Goal: Transaction & Acquisition: Purchase product/service

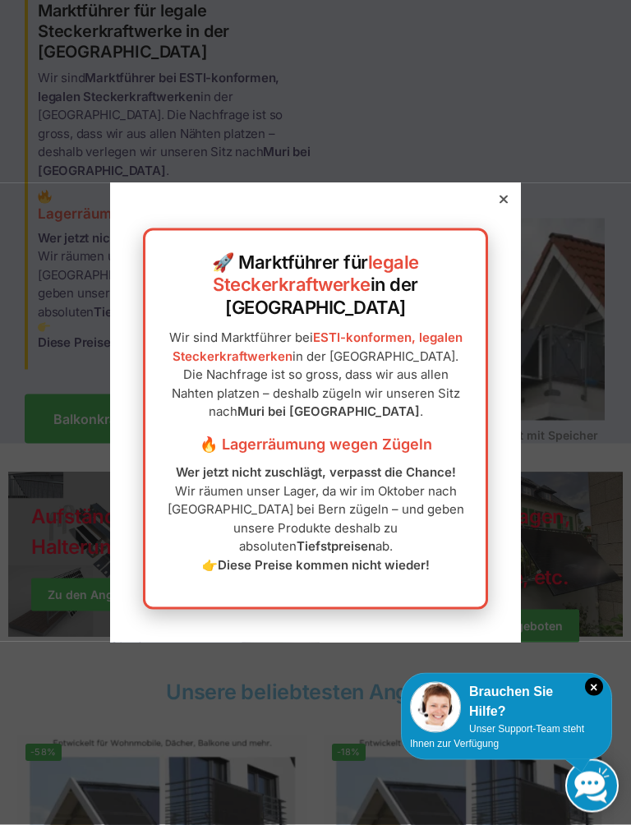
scroll to position [108, 0]
click at [486, 236] on div "🚀 Marktführer für legale Steckerkraftwerke in der Schweiz Wir sind Marktführer …" at bounding box center [315, 412] width 411 height 460
click at [498, 207] on div at bounding box center [503, 199] width 15 height 15
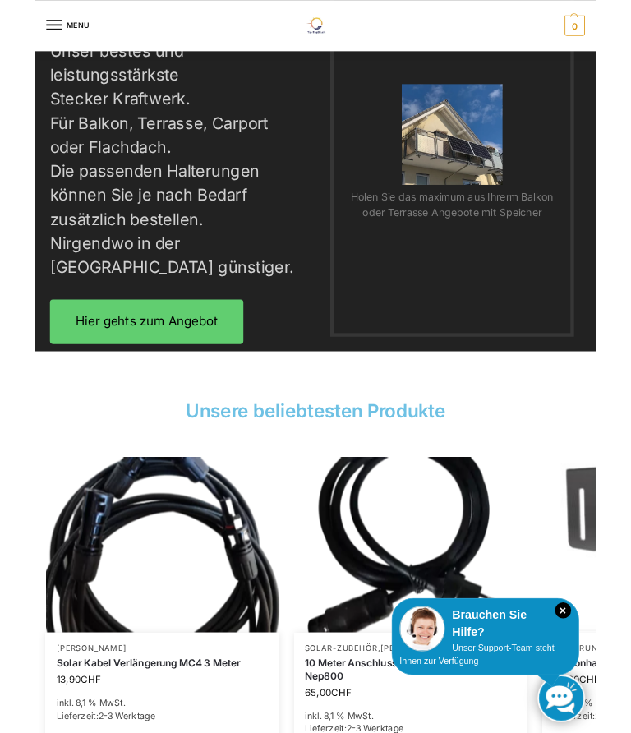
scroll to position [2983, 0]
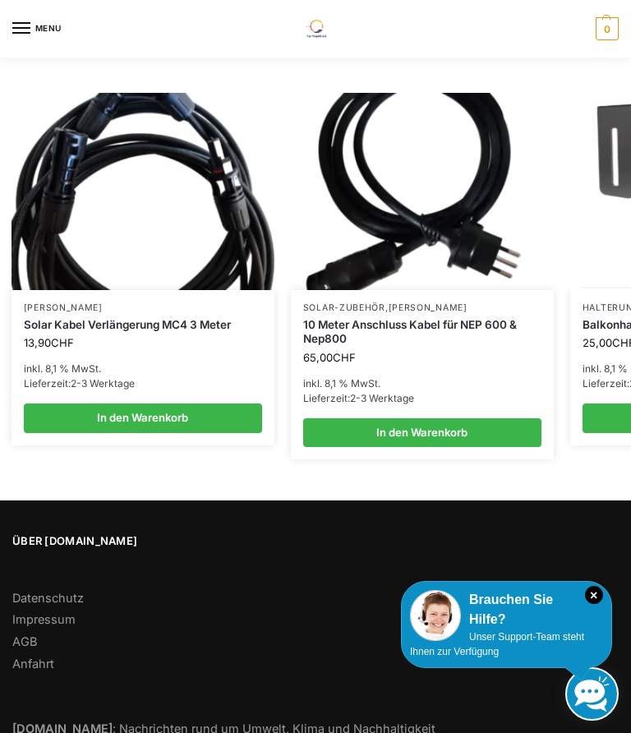
click at [70, 716] on div "Über Tip-Top24.ch Datenschutz Impressum AGB Anfahrt Nachhaltiger24.ch : Nachric…" at bounding box center [315, 673] width 631 height 281
click at [123, 721] on link "Nachhaltiger24.ch : Nachrichten rund um Umwelt, Klima und Nachhaltigkeit" at bounding box center [223, 728] width 423 height 15
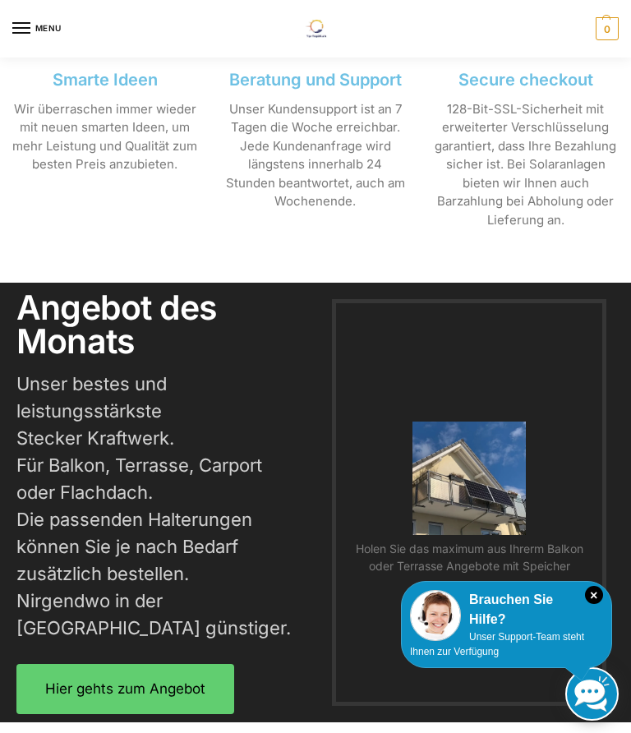
scroll to position [2222, 0]
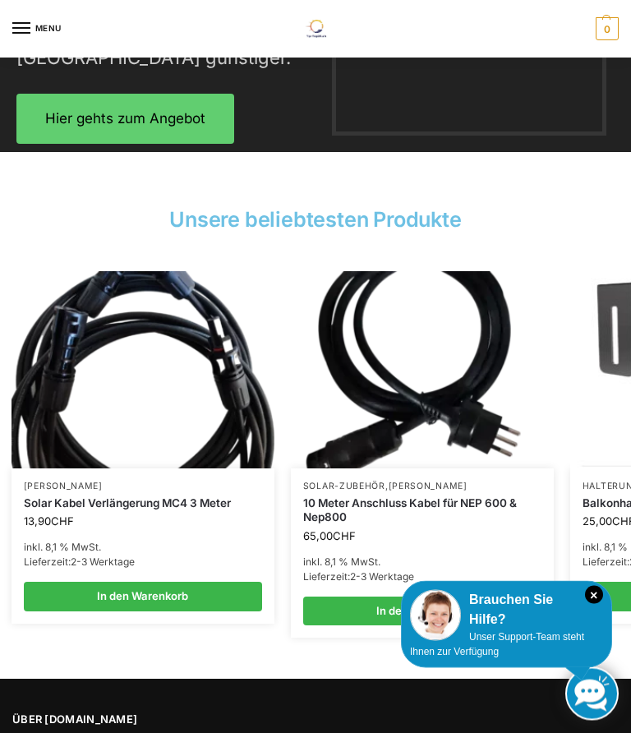
scroll to position [2983, 0]
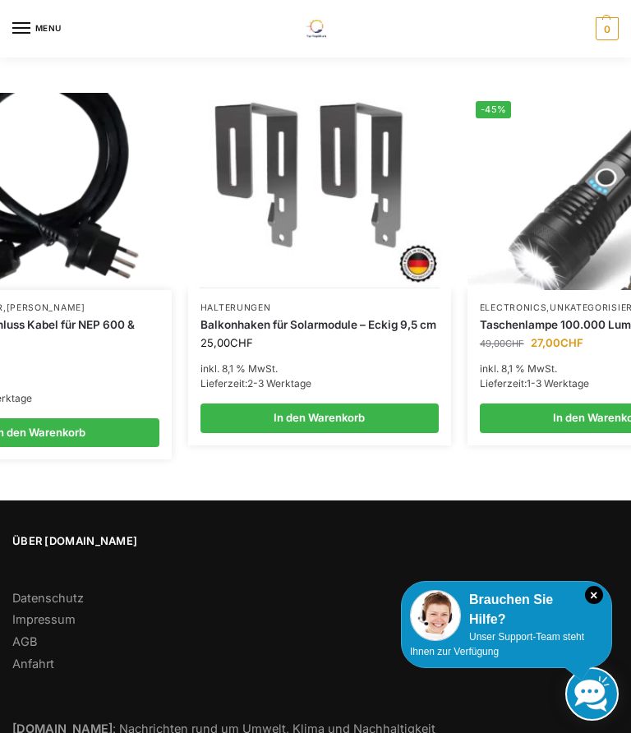
scroll to position [0, 388]
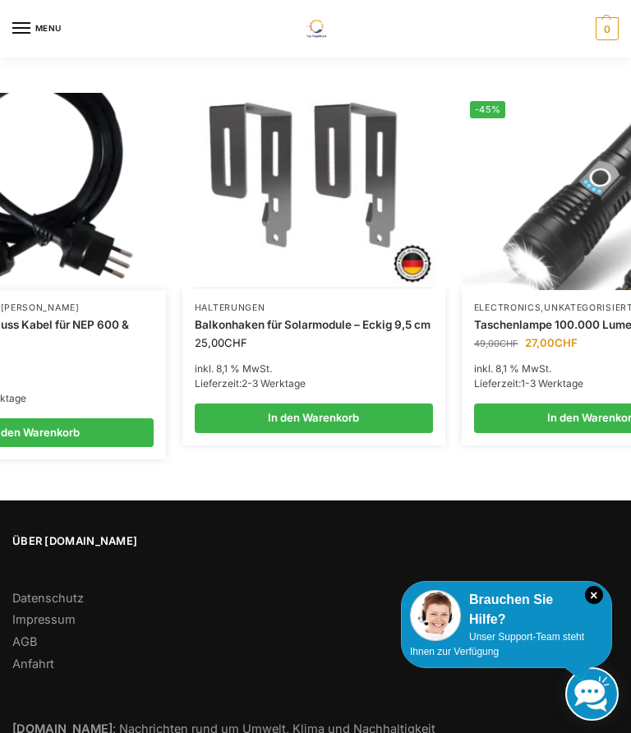
click at [331, 403] on link "In den Warenkorb" at bounding box center [314, 418] width 238 height 30
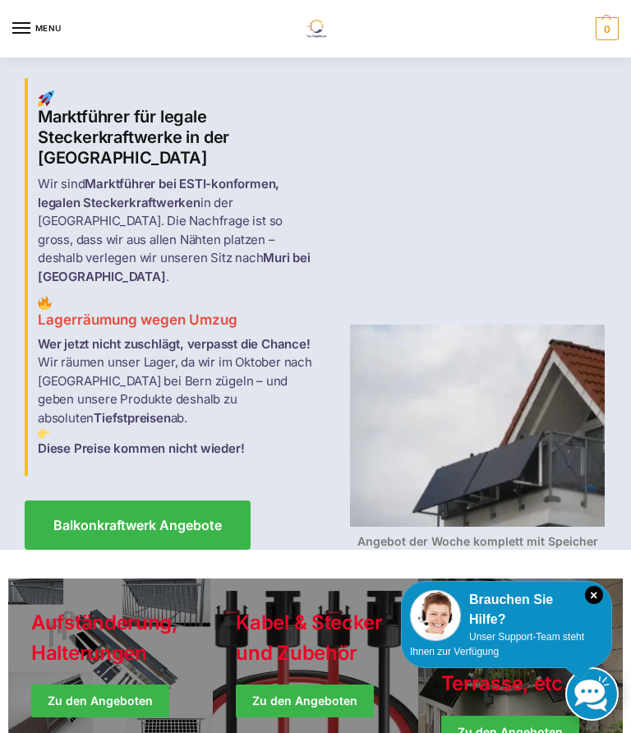
click at [606, 693] on link at bounding box center [591, 693] width 53 height 53
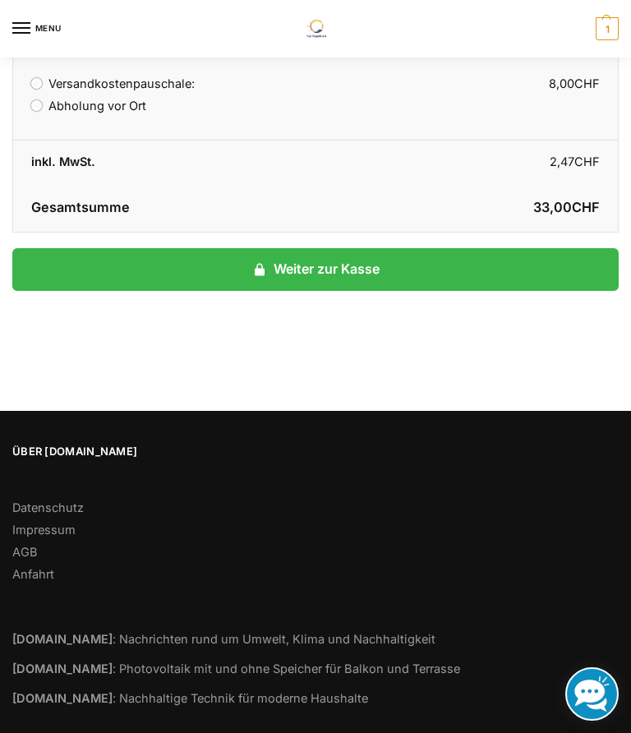
scroll to position [547, 0]
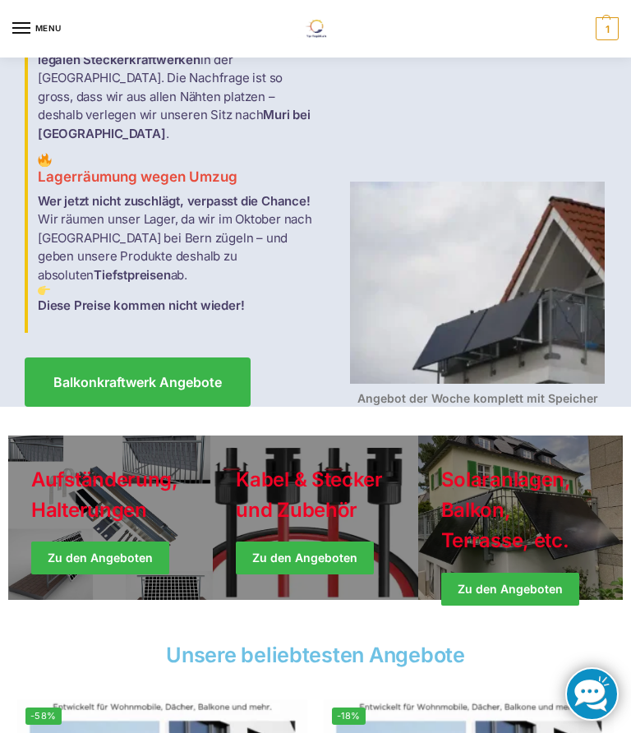
scroll to position [142, 0]
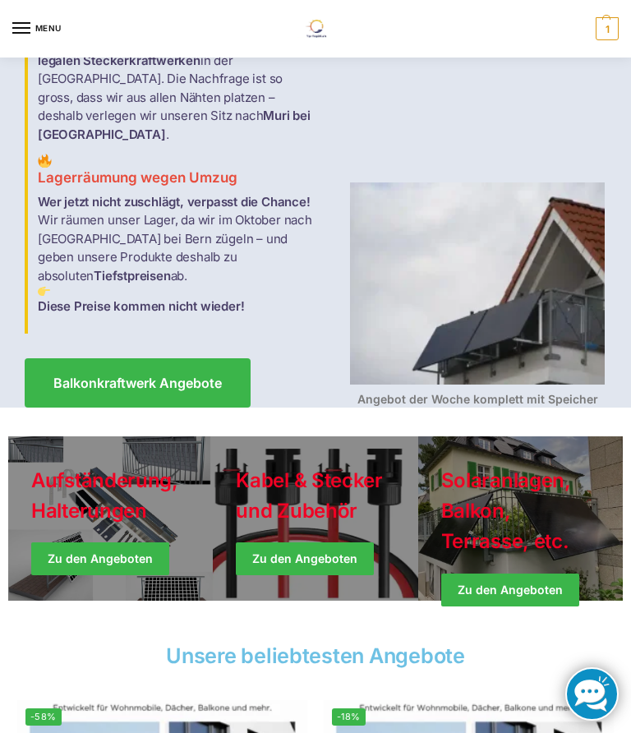
click at [500, 529] on link "Winter Jackets" at bounding box center [520, 518] width 205 height 164
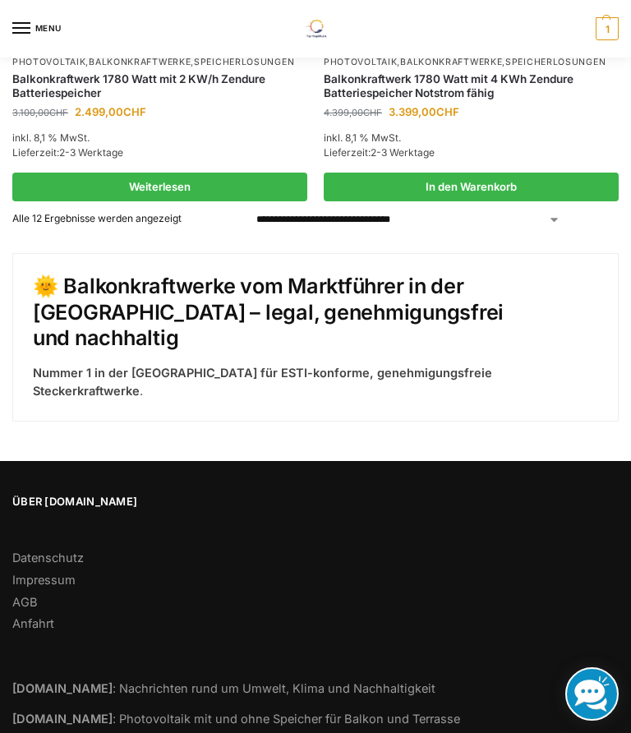
scroll to position [2503, 0]
